Goal: Contribute content

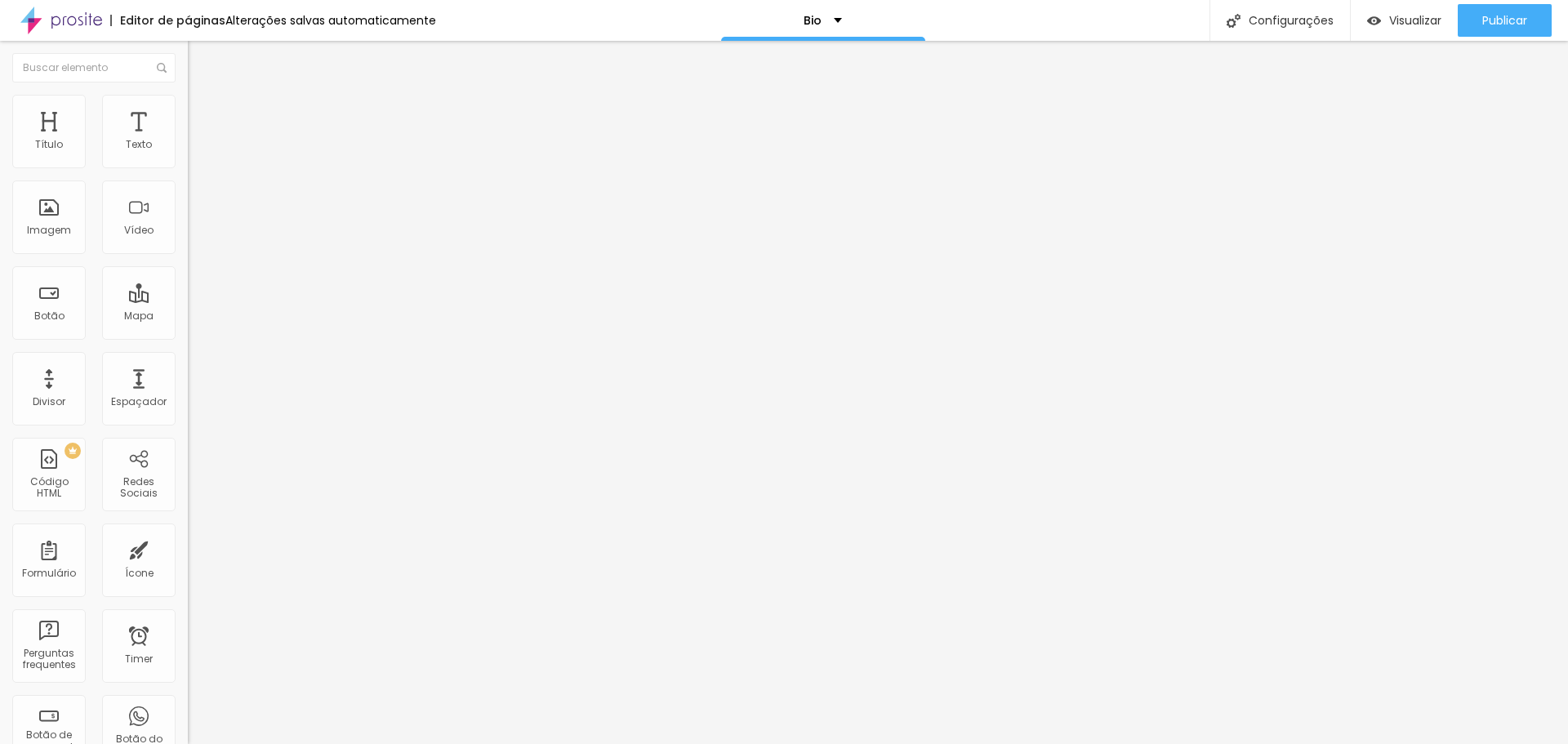
click at [188, 335] on input "[URL][DOMAIN_NAME]" at bounding box center [285, 327] width 196 height 16
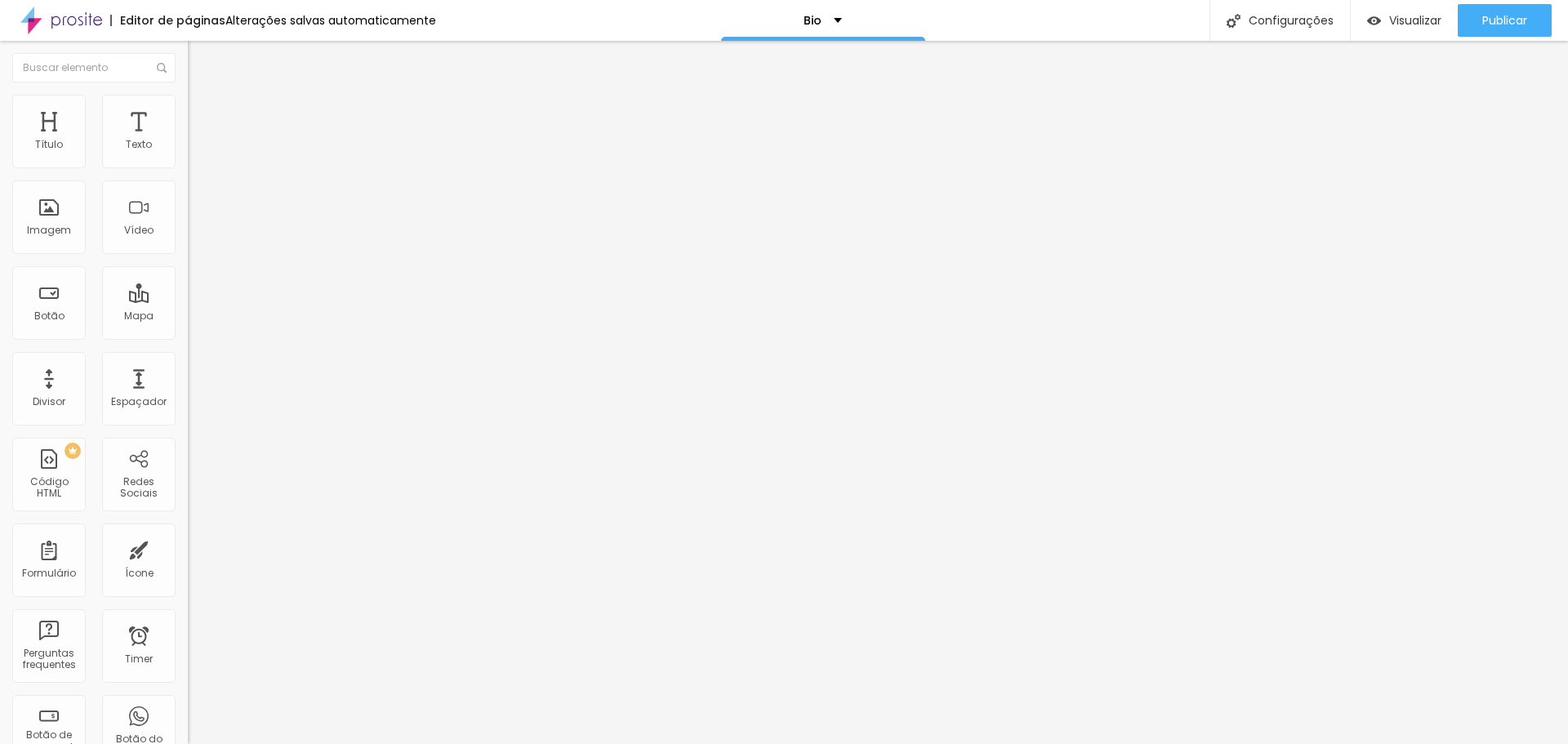
click at [188, 335] on input "[URL][DOMAIN_NAME]" at bounding box center [285, 327] width 196 height 16
paste input "nalaura"
type input "[URL][DOMAIN_NAME]"
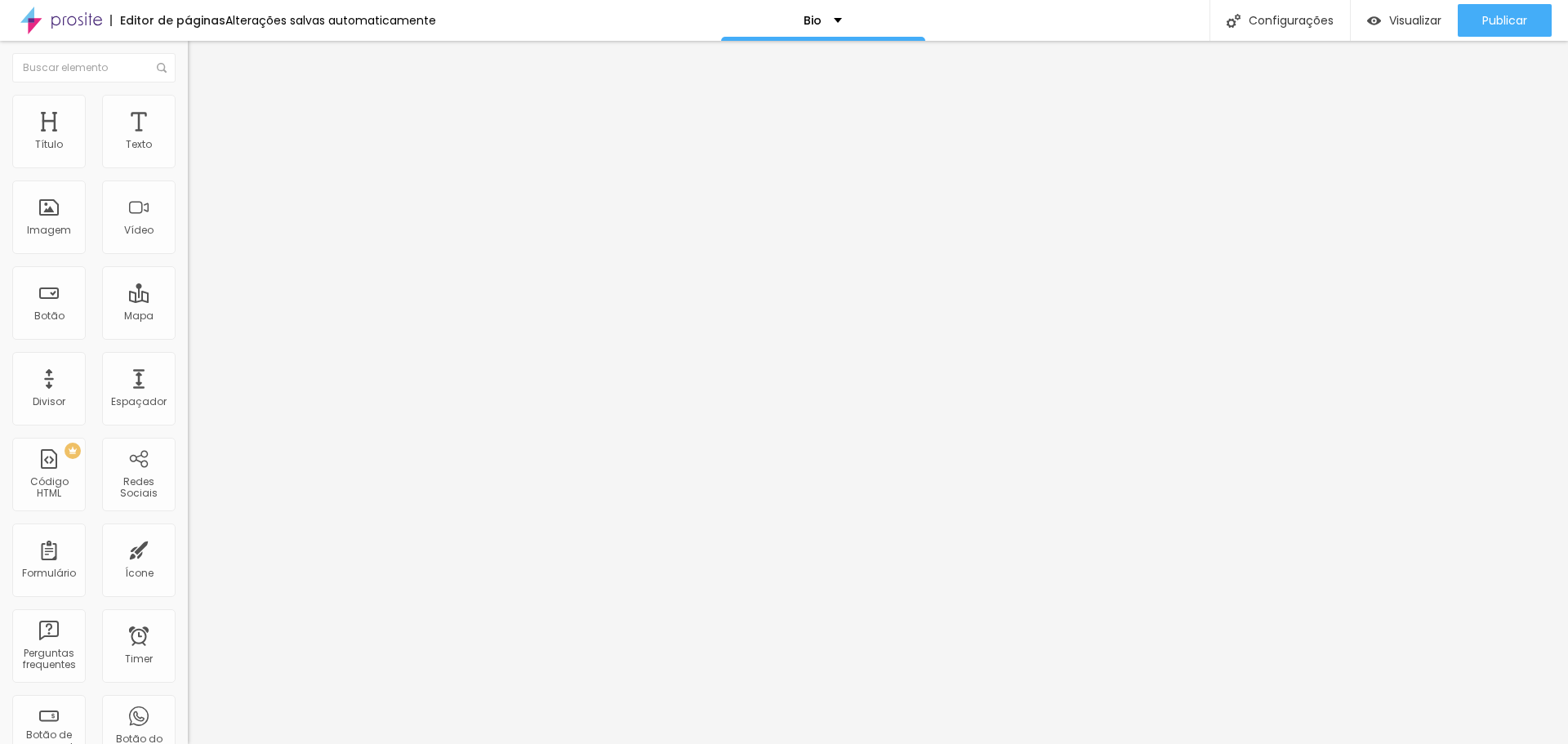
click at [188, 335] on input "[URL][DOMAIN_NAME]" at bounding box center [285, 327] width 196 height 16
click at [1520, 21] on span "Publicar" at bounding box center [1504, 21] width 45 height 13
